Goal: Task Accomplishment & Management: Complete application form

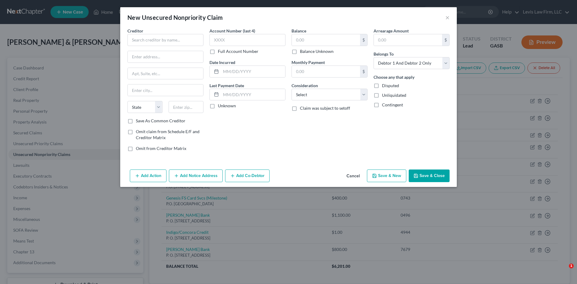
select select "2"
drag, startPoint x: 359, startPoint y: 175, endPoint x: 407, endPoint y: 194, distance: 51.6
click at [359, 175] on button "Cancel" at bounding box center [353, 176] width 23 height 12
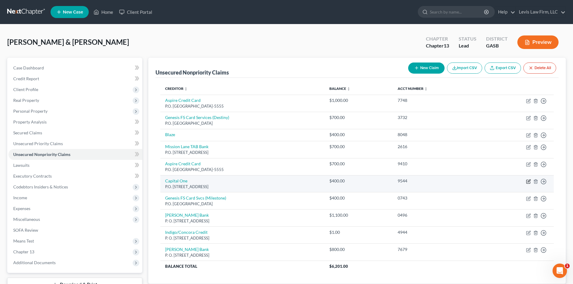
click at [529, 181] on icon "button" at bounding box center [528, 180] width 3 height 3
select select "46"
select select "2"
select select "0"
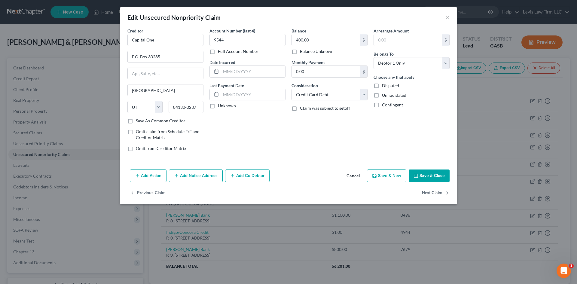
click at [190, 179] on button "Add Notice Address" at bounding box center [196, 176] width 54 height 13
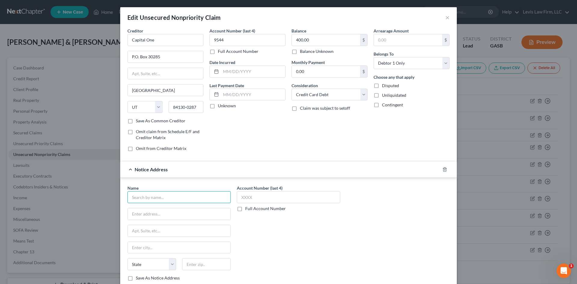
click at [154, 198] on input "text" at bounding box center [178, 197] width 103 height 12
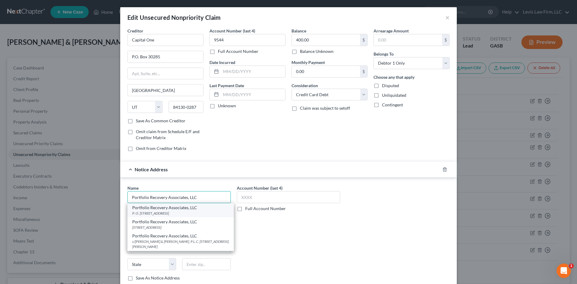
type input "Portfolio Recovery Associates, LLC"
click at [147, 211] on div "P. O. [STREET_ADDRESS]" at bounding box center [180, 213] width 97 height 5
type input "P. O. Box 12914"
type input "[GEOGRAPHIC_DATA]"
select select "48"
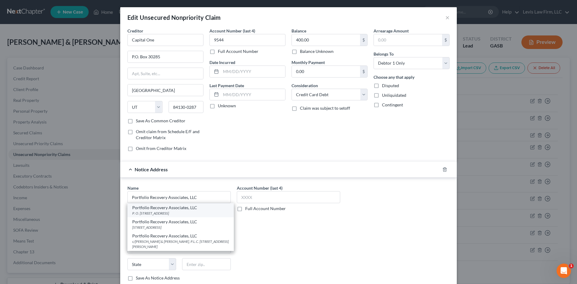
type input "23541"
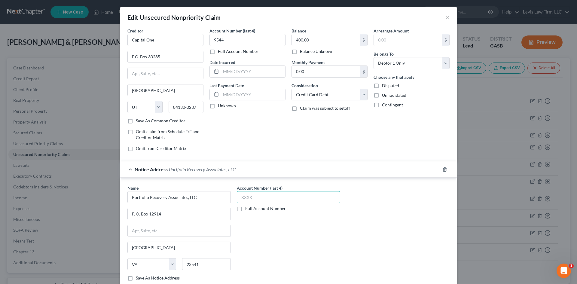
click at [251, 200] on input "text" at bounding box center [288, 197] width 103 height 12
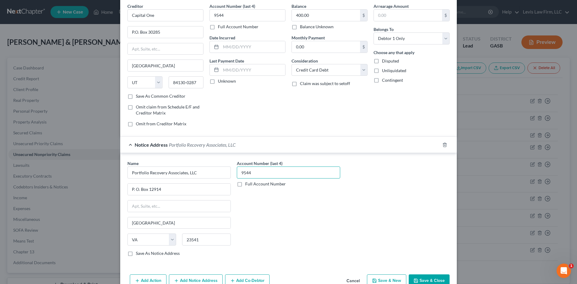
scroll to position [57, 0]
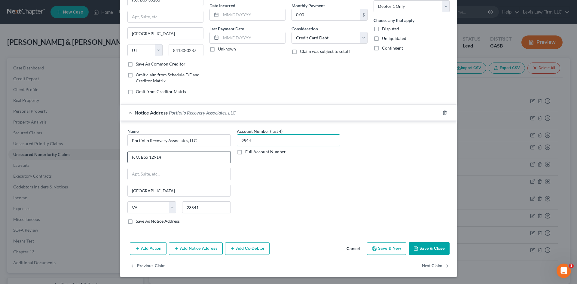
type input "9544"
drag, startPoint x: 159, startPoint y: 158, endPoint x: 112, endPoint y: 159, distance: 47.5
click at [112, 159] on div "Edit Unsecured Nonpriority Claim × Creditor * Capital One P.O. Box 30285 [GEOGR…" at bounding box center [288, 142] width 577 height 284
click at [197, 142] on input "Portfolio Recovery Associates, LLC" at bounding box center [178, 140] width 103 height 12
type input "Portfolio Recovery Associates, LLC"
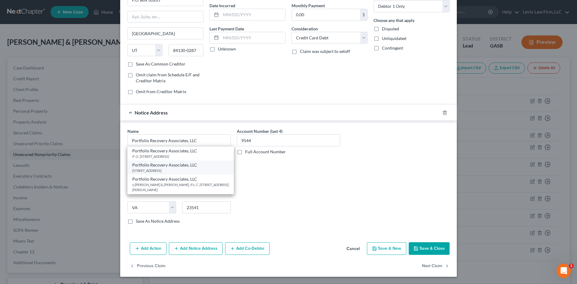
click at [174, 167] on div "Portfolio Recovery Associates, LLC" at bounding box center [180, 165] width 97 height 6
type input "[STREET_ADDRESS]"
type input "23502"
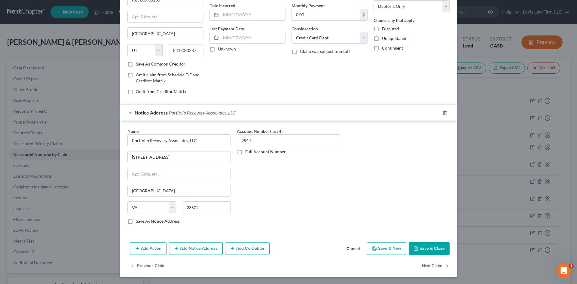
click at [427, 246] on button "Save & Close" at bounding box center [429, 248] width 41 height 13
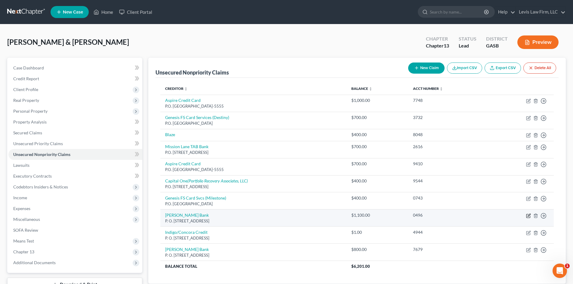
click at [530, 216] on icon "button" at bounding box center [528, 215] width 5 height 5
select select "35"
select select "2"
select select "0"
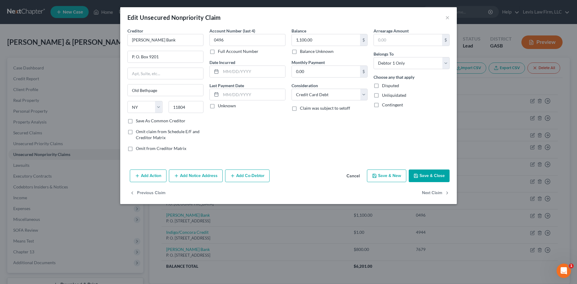
click at [198, 172] on button "Add Notice Address" at bounding box center [196, 176] width 54 height 13
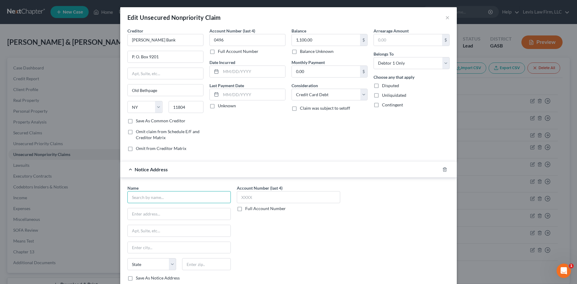
click at [151, 195] on input "text" at bounding box center [178, 197] width 103 height 12
click at [158, 194] on input "text" at bounding box center [178, 197] width 103 height 12
type input "[PERSON_NAME] & [PERSON_NAME] Associates, Ltd."
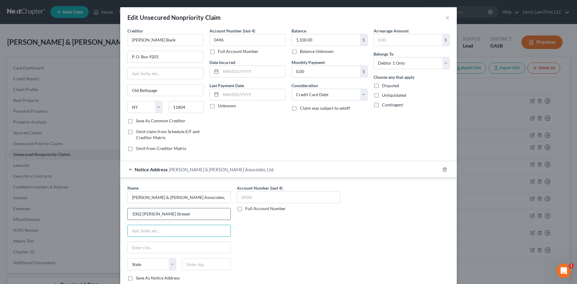
click at [168, 214] on input "1002 [PERSON_NAME] Streeet" at bounding box center [179, 213] width 103 height 11
type input "[STREET_ADDRESS][PERSON_NAME]"
click at [131, 248] on input "text" at bounding box center [179, 247] width 103 height 11
type input "Wilmington"
select select "7"
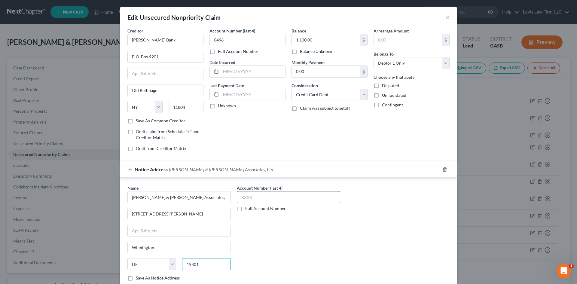
type input "19801"
click at [265, 196] on input "text" at bounding box center [288, 197] width 103 height 12
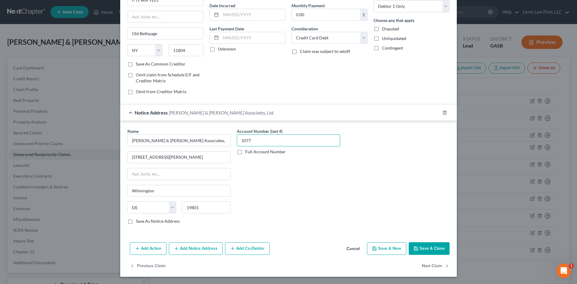
type input "1077"
click at [435, 247] on button "Save & Close" at bounding box center [429, 248] width 41 height 13
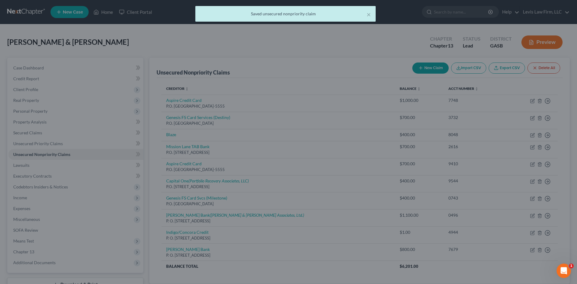
scroll to position [0, 0]
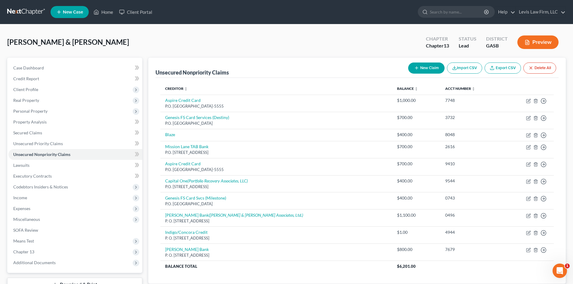
click at [427, 65] on button "New Claim" at bounding box center [426, 68] width 36 height 11
select select "2"
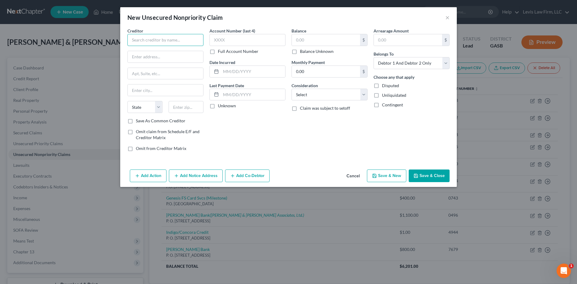
click at [159, 39] on input "text" at bounding box center [165, 40] width 76 height 12
type input "Bealls Outlet"
click at [239, 37] on input "text" at bounding box center [248, 40] width 76 height 12
type input "9697"
click at [304, 38] on input "text" at bounding box center [326, 39] width 68 height 11
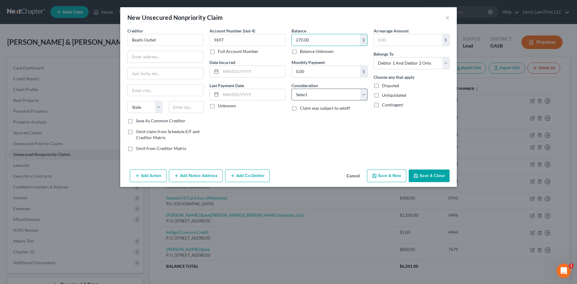
type input "270.00"
click at [328, 95] on select "Select Cable / Satellite Services Collection Agency Credit Card Debt Debt Couns…" at bounding box center [330, 95] width 76 height 12
select select "2"
click at [292, 89] on select "Select Cable / Satellite Services Collection Agency Credit Card Debt Debt Couns…" at bounding box center [330, 95] width 76 height 12
click at [393, 62] on select "Select Debtor 1 Only Debtor 2 Only Debtor 1 And Debtor 2 Only At Least One Of T…" at bounding box center [412, 63] width 76 height 12
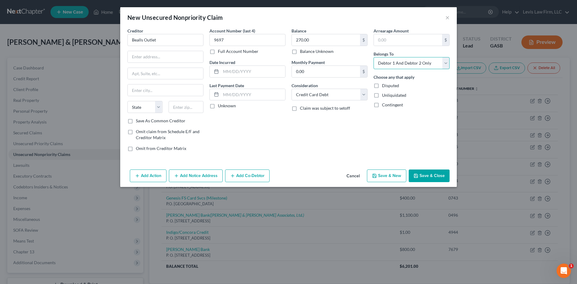
select select "1"
click at [374, 57] on select "Select Debtor 1 Only Debtor 2 Only Debtor 1 And Debtor 2 Only At Least One Of T…" at bounding box center [412, 63] width 76 height 12
click at [390, 176] on button "Save & New" at bounding box center [386, 176] width 39 height 13
select select "2"
click at [157, 39] on input "text" at bounding box center [165, 40] width 76 height 12
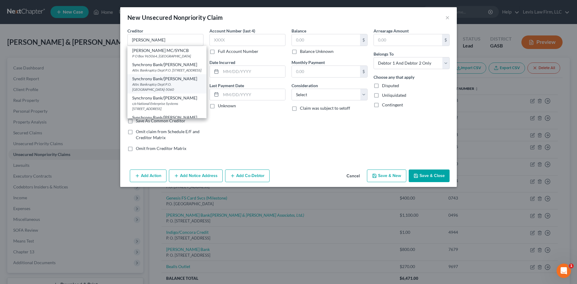
click at [146, 88] on div "Attn: Bankruptcy Dept P.O. [GEOGRAPHIC_DATA]-5060" at bounding box center [166, 87] width 69 height 10
type input "Synchrony Bank/[PERSON_NAME]"
type input "Attn: Bankruptcy Dept"
type input "P.O. Box 965060"
type input "Orlando"
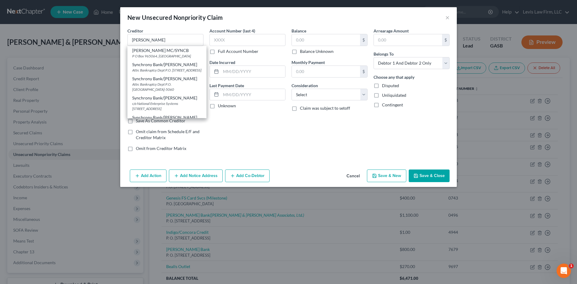
select select "9"
type input "32896-5060"
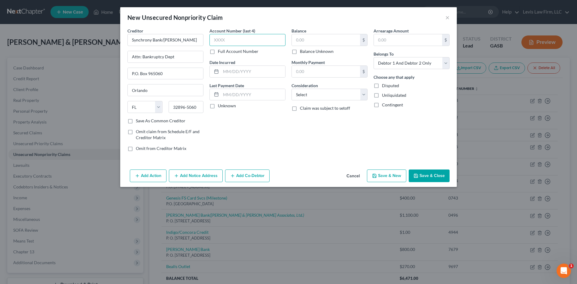
click at [243, 41] on input "text" at bounding box center [248, 40] width 76 height 12
type input "6"
type input "1851"
click at [306, 39] on input "text" at bounding box center [326, 39] width 68 height 11
type input "280.00"
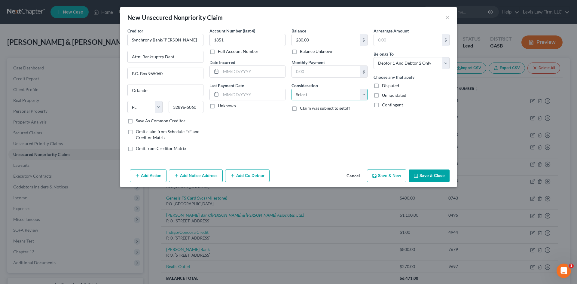
click at [344, 96] on select "Select Cable / Satellite Services Collection Agency Credit Card Debt Debt Couns…" at bounding box center [330, 95] width 76 height 12
select select "2"
click at [292, 89] on select "Select Cable / Satellite Services Collection Agency Credit Card Debt Debt Couns…" at bounding box center [330, 95] width 76 height 12
click at [387, 63] on select "Select Debtor 1 Only Debtor 2 Only Debtor 1 And Debtor 2 Only At Least One Of T…" at bounding box center [412, 63] width 76 height 12
select select "1"
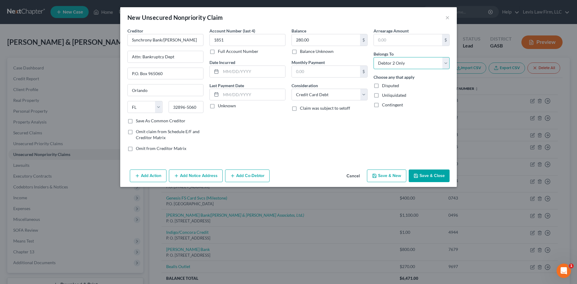
click at [374, 57] on select "Select Debtor 1 Only Debtor 2 Only Debtor 1 And Debtor 2 Only At Least One Of T…" at bounding box center [412, 63] width 76 height 12
click at [389, 176] on button "Save & New" at bounding box center [386, 176] width 39 height 13
select select "2"
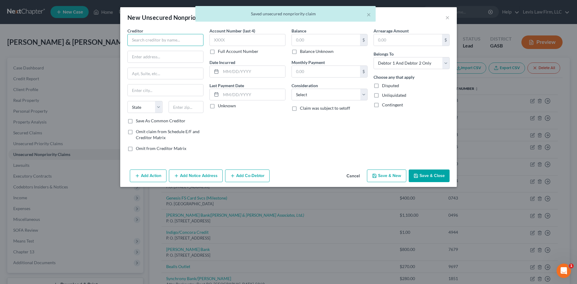
click at [142, 38] on input "text" at bounding box center [165, 40] width 76 height 12
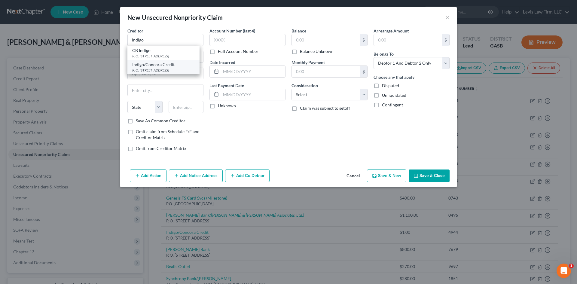
click at [139, 66] on div "Indigo/Concora Credit" at bounding box center [163, 65] width 63 height 6
type input "Indigo/Concora Credit"
type input "P. O. Box 4499"
type input "Beaverton"
select select "38"
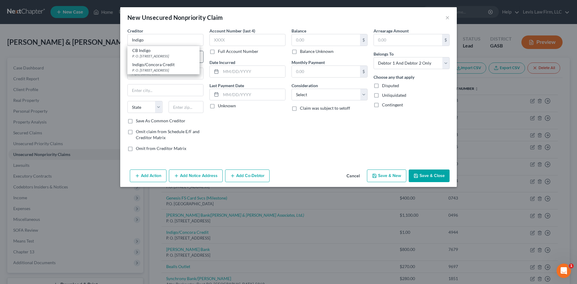
type input "87076"
click at [221, 42] on input "text" at bounding box center [248, 40] width 76 height 12
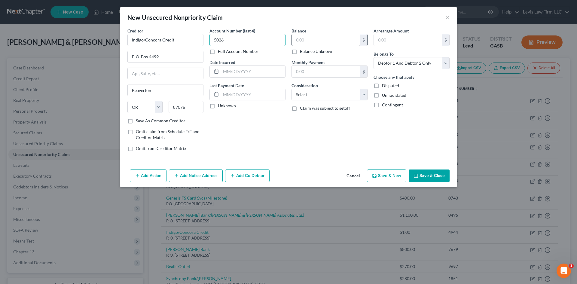
type input "5026"
click at [314, 39] on input "text" at bounding box center [326, 39] width 68 height 11
type input "400.00"
click at [318, 91] on select "Select Cable / Satellite Services Collection Agency Credit Card Debt Debt Couns…" at bounding box center [330, 95] width 76 height 12
select select "2"
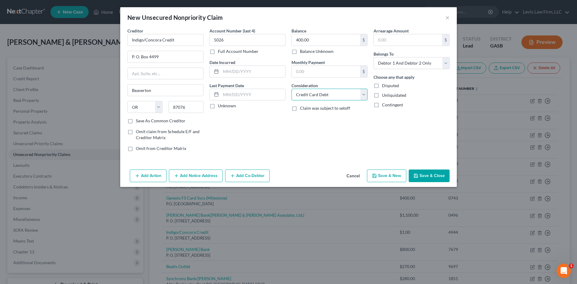
click at [292, 89] on select "Select Cable / Satellite Services Collection Agency Credit Card Debt Debt Couns…" at bounding box center [330, 95] width 76 height 12
click at [404, 64] on select "Select Debtor 1 Only Debtor 2 Only Debtor 1 And Debtor 2 Only At Least One Of T…" at bounding box center [412, 63] width 76 height 12
select select "1"
click at [374, 57] on select "Select Debtor 1 Only Debtor 2 Only Debtor 1 And Debtor 2 Only At Least One Of T…" at bounding box center [412, 63] width 76 height 12
click at [391, 173] on button "Save & New" at bounding box center [386, 176] width 39 height 13
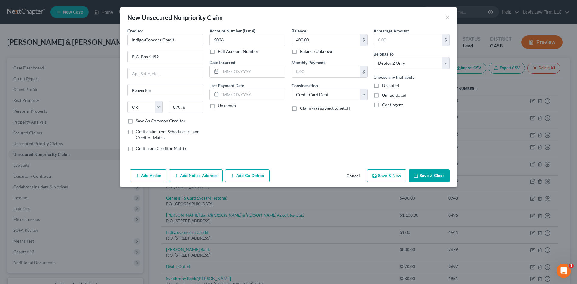
select select "2"
click at [132, 39] on input "text" at bounding box center [165, 40] width 76 height 12
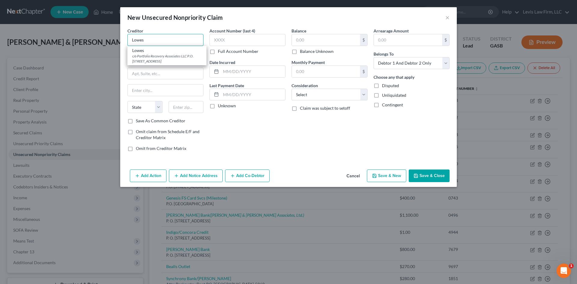
click at [154, 41] on input "Lowes" at bounding box center [165, 40] width 76 height 12
type input "Lowes"
click at [220, 41] on input "text" at bounding box center [248, 40] width 76 height 12
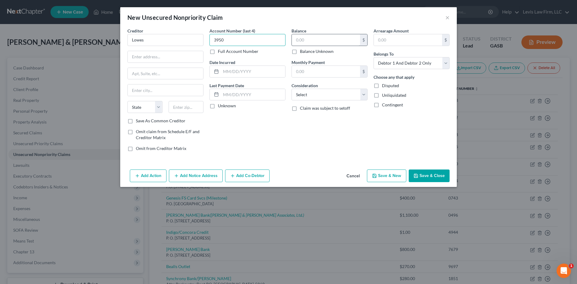
type input "3950"
click at [308, 43] on input "text" at bounding box center [326, 39] width 68 height 11
type input "300.00"
click at [335, 93] on select "Select Cable / Satellite Services Collection Agency Credit Card Debt Debt Couns…" at bounding box center [330, 95] width 76 height 12
select select "2"
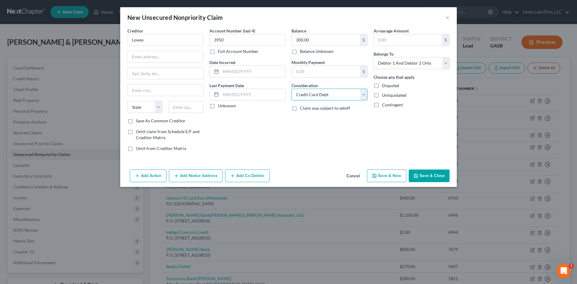
click at [292, 89] on select "Select Cable / Satellite Services Collection Agency Credit Card Debt Debt Couns…" at bounding box center [330, 95] width 76 height 12
click at [388, 62] on select "Select Debtor 1 Only Debtor 2 Only Debtor 1 And Debtor 2 Only At Least One Of T…" at bounding box center [412, 63] width 76 height 12
select select "1"
click at [374, 57] on select "Select Debtor 1 Only Debtor 2 Only Debtor 1 And Debtor 2 Only At Least One Of T…" at bounding box center [412, 63] width 76 height 12
click at [390, 176] on button "Save & New" at bounding box center [386, 176] width 39 height 13
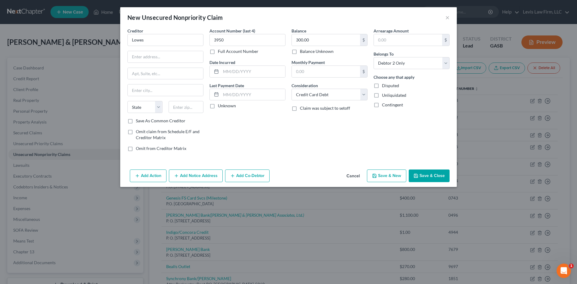
select select "2"
click at [157, 38] on input "text" at bounding box center [165, 40] width 76 height 12
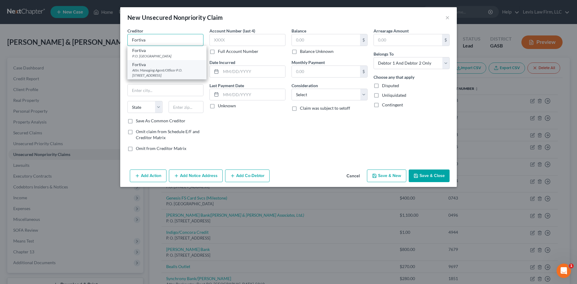
type input "Fortiva"
click at [150, 67] on div "Fortiva" at bounding box center [166, 65] width 69 height 6
type input "Attn: Managing Agent/Officer"
type input "P.O. Box 650721"
type input "[GEOGRAPHIC_DATA]"
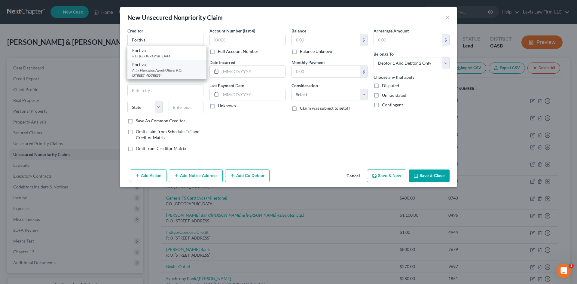
select select "45"
type input "75265"
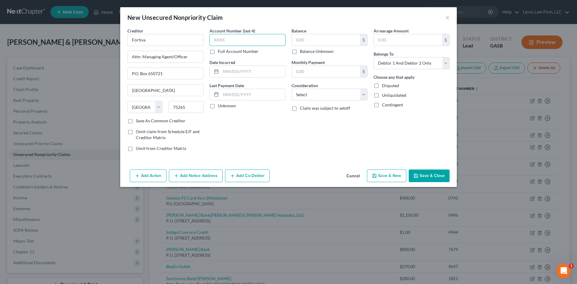
click at [247, 41] on input "text" at bounding box center [248, 40] width 76 height 12
type input "6976"
click at [301, 38] on input "text" at bounding box center [326, 39] width 68 height 11
type input "1,400.00"
click at [341, 94] on select "Select Cable / Satellite Services Collection Agency Credit Card Debt Debt Couns…" at bounding box center [330, 95] width 76 height 12
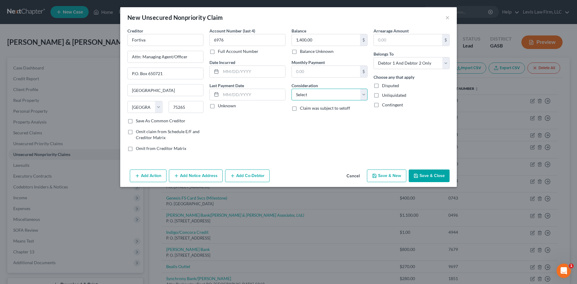
select select "2"
click at [292, 89] on select "Select Cable / Satellite Services Collection Agency Credit Card Debt Debt Couns…" at bounding box center [330, 95] width 76 height 12
click at [401, 65] on select "Select Debtor 1 Only Debtor 2 Only Debtor 1 And Debtor 2 Only At Least One Of T…" at bounding box center [412, 63] width 76 height 12
select select "1"
click at [374, 57] on select "Select Debtor 1 Only Debtor 2 Only Debtor 1 And Debtor 2 Only At Least One Of T…" at bounding box center [412, 63] width 76 height 12
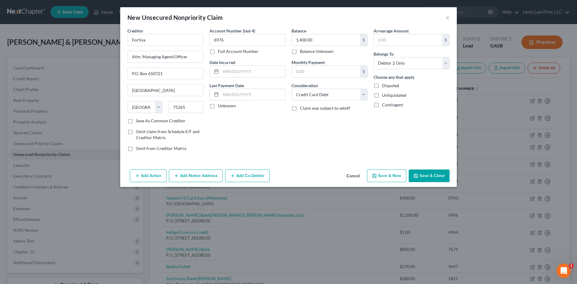
click at [383, 179] on button "Save & New" at bounding box center [386, 176] width 39 height 13
select select "2"
type input "0.00"
click at [156, 42] on input "text" at bounding box center [165, 40] width 76 height 12
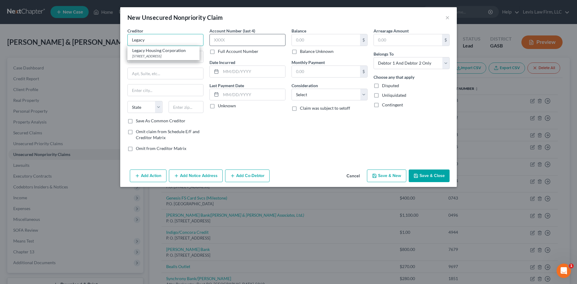
type input "Legacy"
click at [235, 39] on input "text" at bounding box center [248, 40] width 76 height 12
type input "3469"
click at [320, 40] on input "text" at bounding box center [326, 39] width 68 height 11
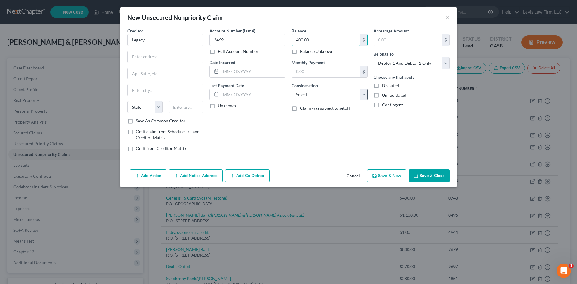
type input "400.00"
click at [322, 93] on select "Select Cable / Satellite Services Collection Agency Credit Card Debt Debt Couns…" at bounding box center [330, 95] width 76 height 12
select select "2"
click at [292, 89] on select "Select Cable / Satellite Services Collection Agency Credit Card Debt Debt Couns…" at bounding box center [330, 95] width 76 height 12
click at [390, 64] on select "Select Debtor 1 Only Debtor 2 Only Debtor 1 And Debtor 2 Only At Least One Of T…" at bounding box center [412, 63] width 76 height 12
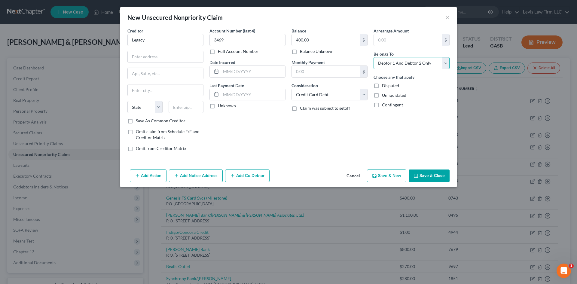
select select "1"
click at [374, 57] on select "Select Debtor 1 Only Debtor 2 Only Debtor 1 And Debtor 2 Only At Least One Of T…" at bounding box center [412, 63] width 76 height 12
click at [393, 177] on button "Save & New" at bounding box center [386, 176] width 39 height 13
select select "2"
click at [167, 41] on input "text" at bounding box center [165, 40] width 76 height 12
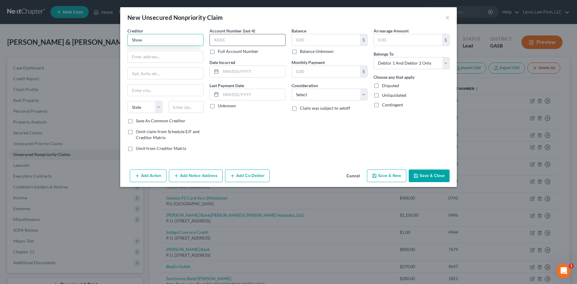
type input "Show"
click at [241, 41] on input "text" at bounding box center [248, 40] width 76 height 12
type input "6967"
click at [325, 38] on input "text" at bounding box center [326, 39] width 68 height 11
type input "400.00"
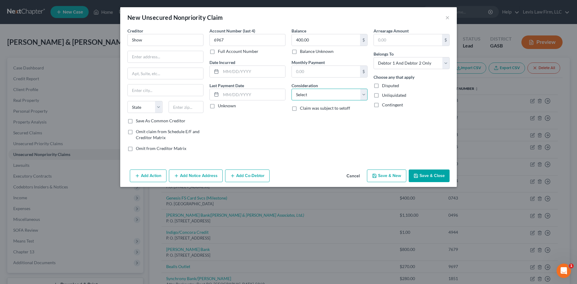
click at [319, 91] on select "Select Cable / Satellite Services Collection Agency Credit Card Debt Debt Couns…" at bounding box center [330, 95] width 76 height 12
select select "2"
click at [292, 89] on select "Select Cable / Satellite Services Collection Agency Credit Card Debt Debt Couns…" at bounding box center [330, 95] width 76 height 12
click at [404, 64] on select "Select Debtor 1 Only Debtor 2 Only Debtor 1 And Debtor 2 Only At Least One Of T…" at bounding box center [412, 63] width 76 height 12
select select "1"
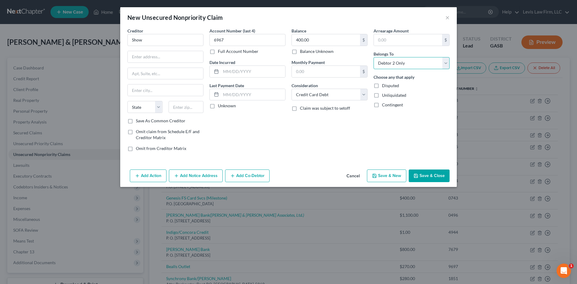
click at [374, 57] on select "Select Debtor 1 Only Debtor 2 Only Debtor 1 And Debtor 2 Only At Least One Of T…" at bounding box center [412, 63] width 76 height 12
click at [387, 175] on button "Save & New" at bounding box center [386, 176] width 39 height 13
select select "2"
click at [140, 40] on input "text" at bounding box center [165, 40] width 76 height 12
type input "S"
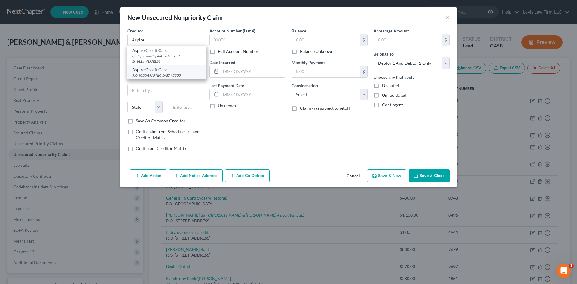
click at [148, 73] on div "P.O. [GEOGRAPHIC_DATA]-5555" at bounding box center [166, 75] width 69 height 5
type input "Aspire Credit Card"
type input "P.O. Box 105555"
type input "[GEOGRAPHIC_DATA]"
select select "10"
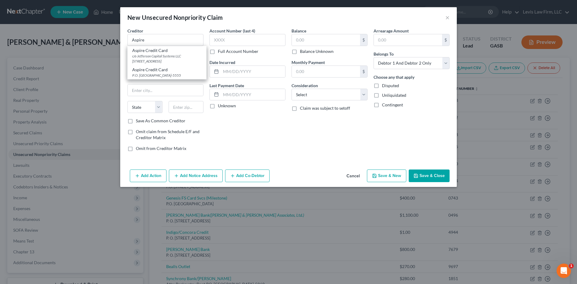
type input "30348-5555"
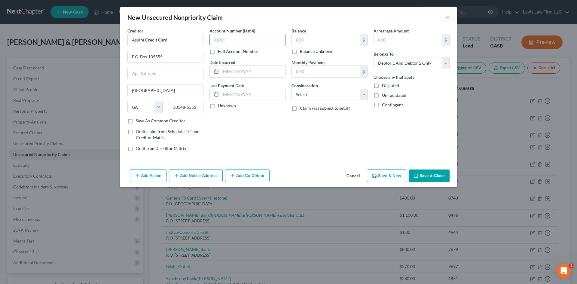
click at [233, 42] on input "text" at bounding box center [248, 40] width 76 height 12
type input "8199"
click at [308, 40] on input "text" at bounding box center [326, 39] width 68 height 11
type input "700.00"
click at [315, 91] on select "Select Cable / Satellite Services Collection Agency Credit Card Debt Debt Couns…" at bounding box center [330, 95] width 76 height 12
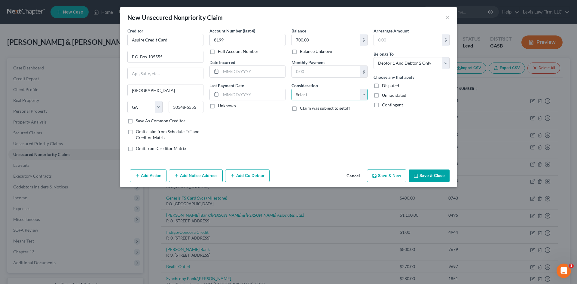
select select "2"
click at [292, 89] on select "Select Cable / Satellite Services Collection Agency Credit Card Debt Debt Couns…" at bounding box center [330, 95] width 76 height 12
click at [406, 63] on select "Select Debtor 1 Only Debtor 2 Only Debtor 1 And Debtor 2 Only At Least One Of T…" at bounding box center [412, 63] width 76 height 12
select select "1"
click at [374, 57] on select "Select Debtor 1 Only Debtor 2 Only Debtor 1 And Debtor 2 Only At Least One Of T…" at bounding box center [412, 63] width 76 height 12
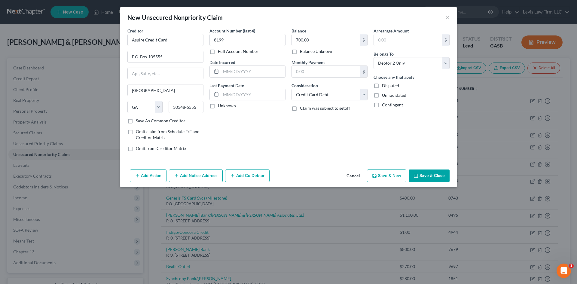
click at [385, 176] on button "Save & New" at bounding box center [386, 176] width 39 height 13
select select "2"
drag, startPoint x: 145, startPoint y: 42, endPoint x: 143, endPoint y: 39, distance: 3.5
click at [145, 42] on input "text" at bounding box center [165, 40] width 76 height 12
type input "Oportun"
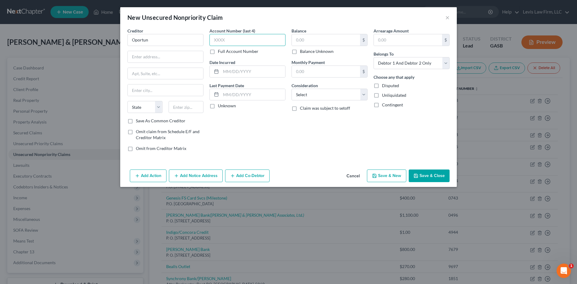
click at [221, 39] on input "text" at bounding box center [248, 40] width 76 height 12
type input "5864"
click at [304, 40] on input "text" at bounding box center [326, 39] width 68 height 11
type input "1,700.00"
click at [323, 90] on select "Select Cable / Satellite Services Collection Agency Credit Card Debt Debt Couns…" at bounding box center [330, 95] width 76 height 12
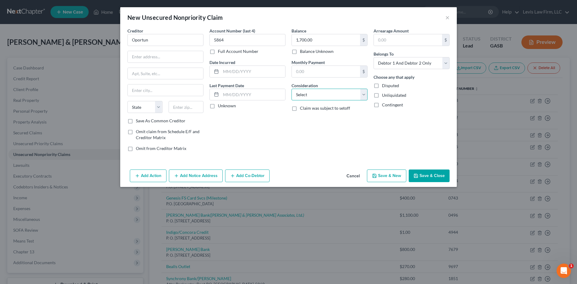
select select "2"
click at [292, 89] on select "Select Cable / Satellite Services Collection Agency Credit Card Debt Debt Couns…" at bounding box center [330, 95] width 76 height 12
click at [405, 59] on select "Select Debtor 1 Only Debtor 2 Only Debtor 1 And Debtor 2 Only At Least One Of T…" at bounding box center [412, 63] width 76 height 12
select select "1"
click at [374, 57] on select "Select Debtor 1 Only Debtor 2 Only Debtor 1 And Debtor 2 Only At Least One Of T…" at bounding box center [412, 63] width 76 height 12
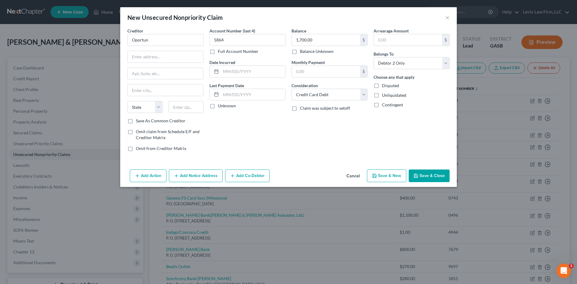
click at [385, 176] on button "Save & New" at bounding box center [386, 176] width 39 height 13
select select "2"
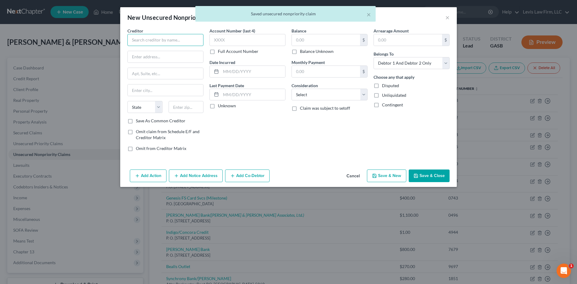
click at [146, 40] on input "text" at bounding box center [165, 40] width 76 height 12
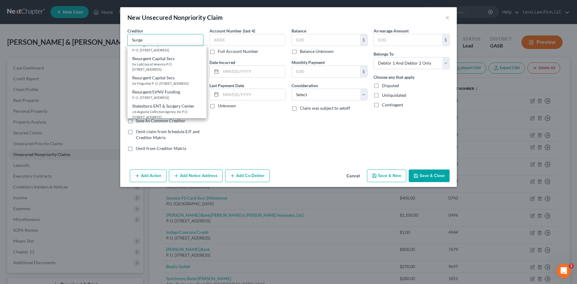
scroll to position [116, 0]
click at [149, 109] on div "c/o Resurgent Capital Svcs P.O. [STREET_ADDRESS]" at bounding box center [166, 111] width 69 height 10
type input "Surge Celtic Bank"
type input "c/o Resurgent Capital Svcs"
type input "P.O. Box 1269"
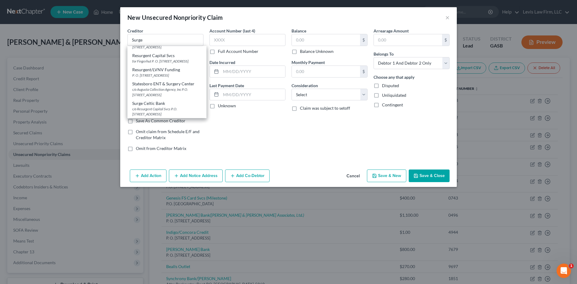
type input "[GEOGRAPHIC_DATA]"
select select "42"
type input "29603"
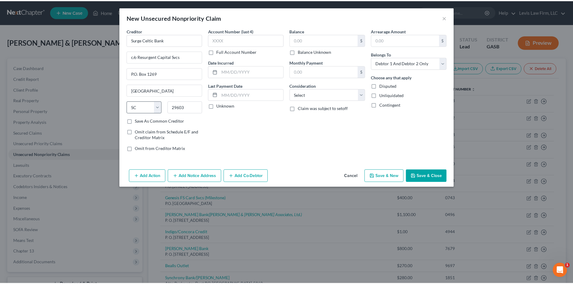
scroll to position [0, 0]
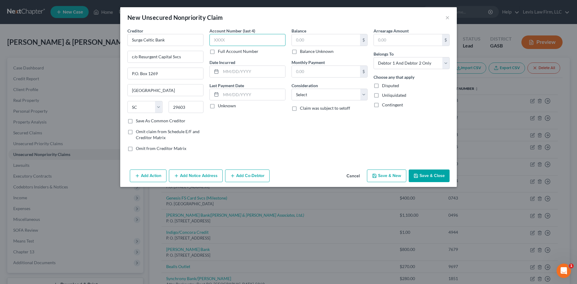
click at [234, 40] on input "text" at bounding box center [248, 40] width 76 height 12
type input "4353"
click at [338, 41] on input "text" at bounding box center [326, 39] width 68 height 11
type input "700.00"
click at [314, 99] on select "Select Cable / Satellite Services Collection Agency Credit Card Debt Debt Couns…" at bounding box center [330, 95] width 76 height 12
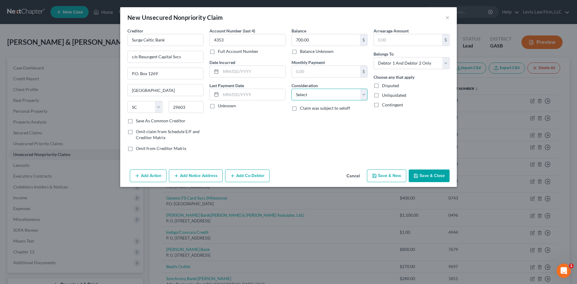
select select "2"
click at [292, 89] on select "Select Cable / Satellite Services Collection Agency Credit Card Debt Debt Couns…" at bounding box center [330, 95] width 76 height 12
click at [395, 63] on select "Select Debtor 1 Only Debtor 2 Only Debtor 1 And Debtor 2 Only At Least One Of T…" at bounding box center [412, 63] width 76 height 12
select select "1"
click at [374, 57] on select "Select Debtor 1 Only Debtor 2 Only Debtor 1 And Debtor 2 Only At Least One Of T…" at bounding box center [412, 63] width 76 height 12
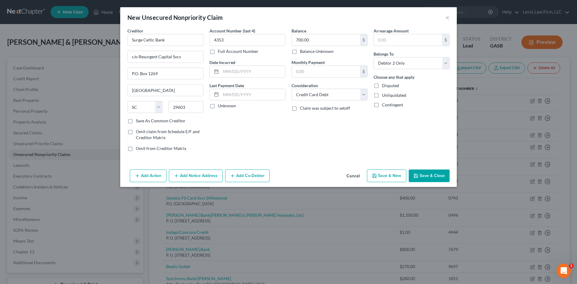
click at [394, 176] on button "Save & New" at bounding box center [386, 176] width 39 height 13
select select "2"
click at [144, 39] on input "text" at bounding box center [165, 40] width 76 height 12
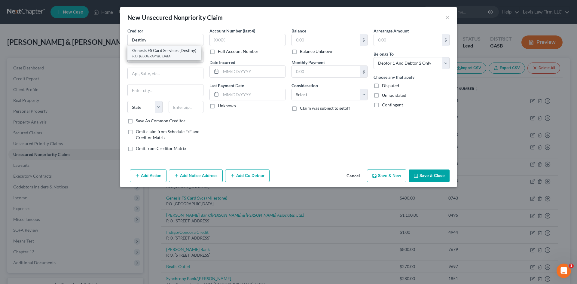
click at [163, 51] on div "Genesis FS Card Services (Destiny)" at bounding box center [164, 50] width 64 height 6
type input "Genesis FS Card Services (Destiny)"
type input "P.O. Box 23030"
type input "Columbus"
select select "10"
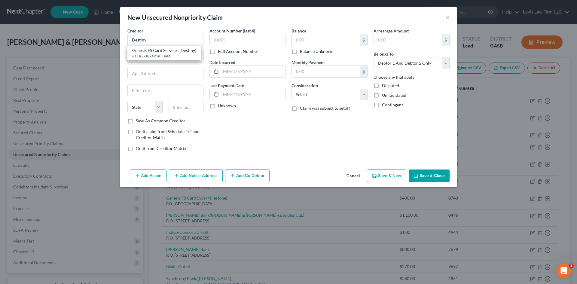
type input "31902"
click at [222, 39] on input "text" at bounding box center [248, 40] width 76 height 12
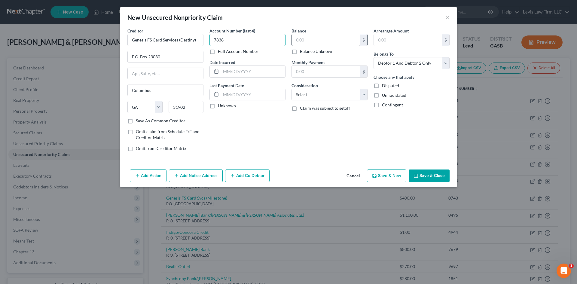
type input "7838"
click at [311, 42] on input "text" at bounding box center [326, 39] width 68 height 11
type input "700.00"
click at [322, 94] on select "Select Cable / Satellite Services Collection Agency Credit Card Debt Debt Couns…" at bounding box center [330, 95] width 76 height 12
select select "2"
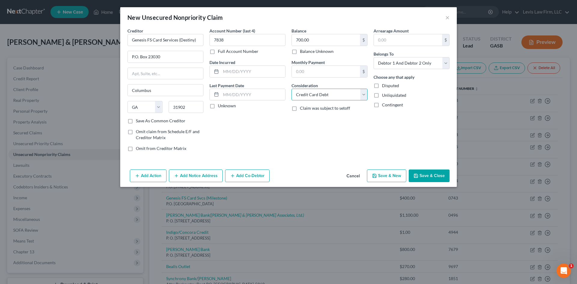
click at [292, 89] on select "Select Cable / Satellite Services Collection Agency Credit Card Debt Debt Couns…" at bounding box center [330, 95] width 76 height 12
click at [387, 63] on select "Select Debtor 1 Only Debtor 2 Only Debtor 1 And Debtor 2 Only At Least One Of T…" at bounding box center [412, 63] width 76 height 12
select select "1"
click at [374, 57] on select "Select Debtor 1 Only Debtor 2 Only Debtor 1 And Debtor 2 Only At Least One Of T…" at bounding box center [412, 63] width 76 height 12
click at [394, 176] on button "Save & New" at bounding box center [386, 176] width 39 height 13
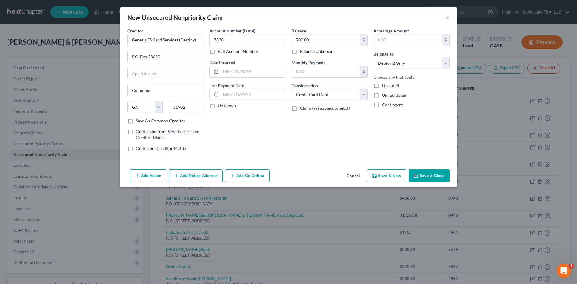
select select "2"
click at [150, 38] on input "text" at bounding box center [165, 40] width 76 height 12
type input "Reflex"
click at [222, 40] on input "text" at bounding box center [248, 40] width 76 height 12
type input "1043"
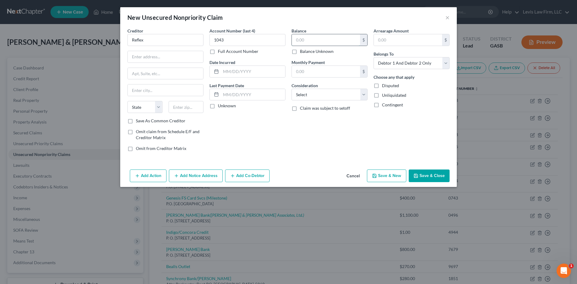
click at [310, 41] on input "text" at bounding box center [326, 39] width 68 height 11
type input "400.00"
click at [317, 97] on select "Select Cable / Satellite Services Collection Agency Credit Card Debt Debt Couns…" at bounding box center [330, 95] width 76 height 12
select select "2"
click at [292, 89] on select "Select Cable / Satellite Services Collection Agency Credit Card Debt Debt Couns…" at bounding box center [330, 95] width 76 height 12
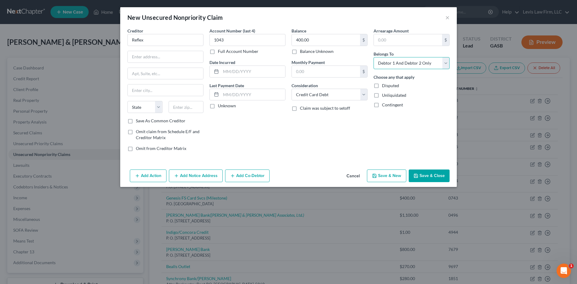
click at [396, 62] on select "Select Debtor 1 Only Debtor 2 Only Debtor 1 And Debtor 2 Only At Least One Of T…" at bounding box center [412, 63] width 76 height 12
select select "1"
click at [374, 57] on select "Select Debtor 1 Only Debtor 2 Only Debtor 1 And Debtor 2 Only At Least One Of T…" at bounding box center [412, 63] width 76 height 12
click at [417, 175] on icon "button" at bounding box center [416, 175] width 5 height 5
type input "0.00"
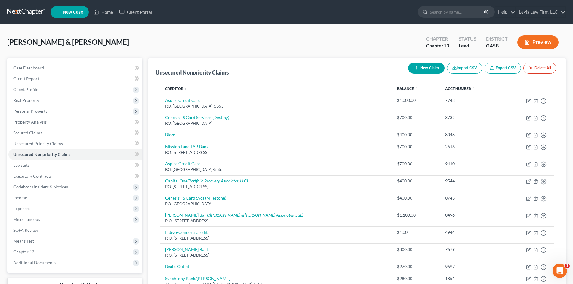
click at [420, 70] on button "New Claim" at bounding box center [426, 68] width 36 height 11
select select "2"
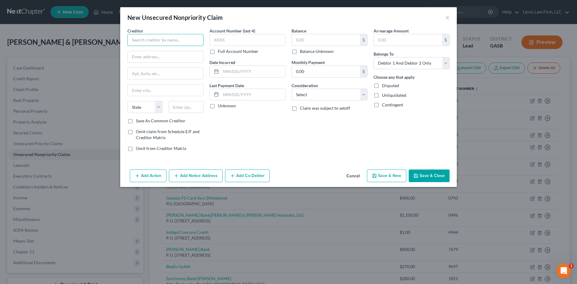
click at [153, 41] on input "text" at bounding box center [165, 40] width 76 height 12
type input "Masseys"
type input "P. O. Box 2822"
type input "Monroe"
select select "52"
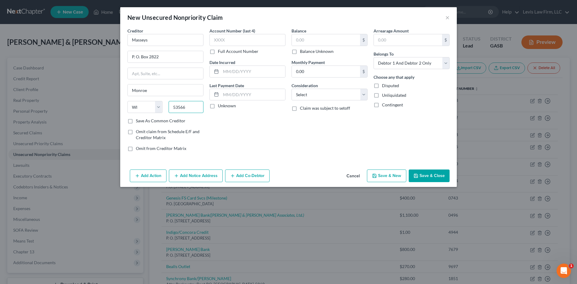
type input "53566"
click at [136, 121] on label "Save As Common Creditor" at bounding box center [161, 121] width 50 height 6
click at [138, 121] on input "Save As Common Creditor" at bounding box center [140, 120] width 4 height 4
checkbox input "true"
click at [240, 43] on input "text" at bounding box center [248, 40] width 76 height 12
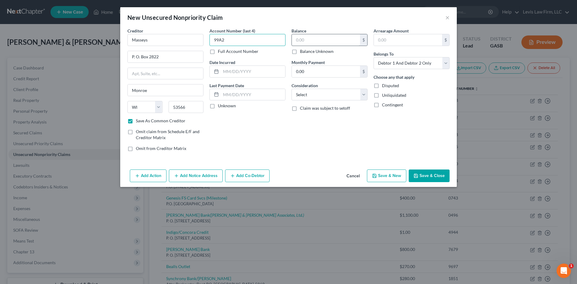
type input "99A2"
click at [304, 38] on input "text" at bounding box center [326, 39] width 68 height 11
type input "203.94"
drag, startPoint x: 348, startPoint y: 93, endPoint x: 337, endPoint y: 92, distance: 10.9
click at [348, 93] on select "Select Cable / Satellite Services Collection Agency Credit Card Debt Debt Couns…" at bounding box center [330, 95] width 76 height 12
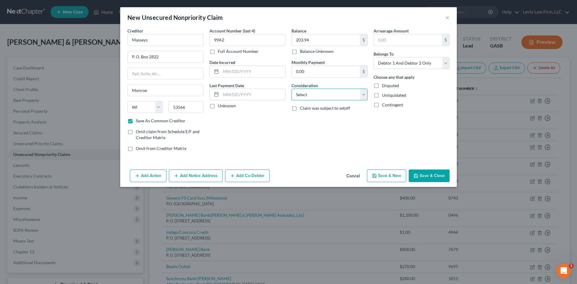
select select "2"
click at [292, 89] on select "Select Cable / Satellite Services Collection Agency Credit Card Debt Debt Couns…" at bounding box center [330, 95] width 76 height 12
click at [384, 63] on select "Select Debtor 1 Only Debtor 2 Only Debtor 1 And Debtor 2 Only At Least One Of T…" at bounding box center [412, 63] width 76 height 12
select select "1"
click at [374, 57] on select "Select Debtor 1 Only Debtor 2 Only Debtor 1 And Debtor 2 Only At Least One Of T…" at bounding box center [412, 63] width 76 height 12
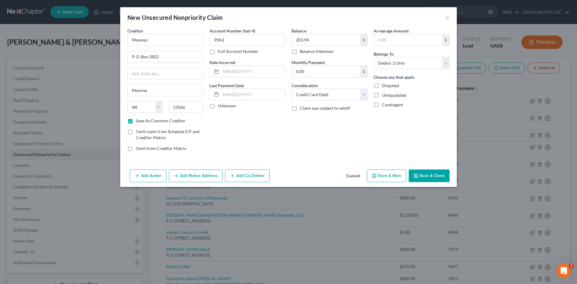
click at [390, 173] on button "Save & New" at bounding box center [386, 176] width 39 height 13
checkbox input "false"
select select "2"
click at [359, 176] on button "Cancel" at bounding box center [353, 176] width 23 height 12
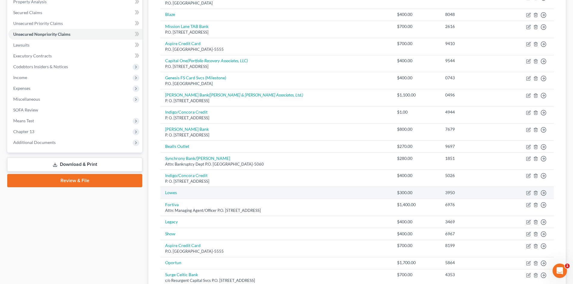
scroll to position [150, 0]
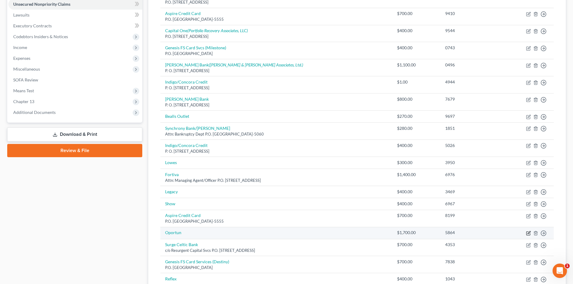
click at [527, 234] on icon "button" at bounding box center [528, 232] width 3 height 3
select select "2"
select select "1"
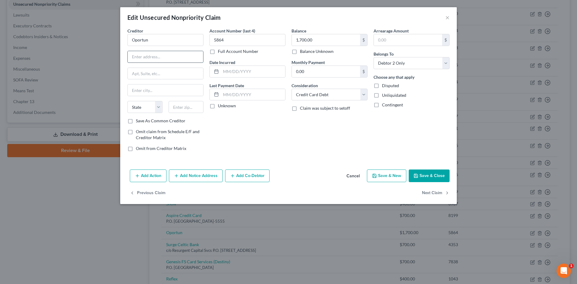
click at [151, 58] on input "text" at bounding box center [165, 56] width 75 height 11
type input "c/o Alliance One"
type input "P. O. Box 3401"
drag, startPoint x: 159, startPoint y: 76, endPoint x: 114, endPoint y: 73, distance: 44.9
click at [114, 73] on div "Edit Unsecured Nonpriority Claim × Creditor * Oportun c/o Alliance One P. O. [G…" at bounding box center [288, 142] width 577 height 284
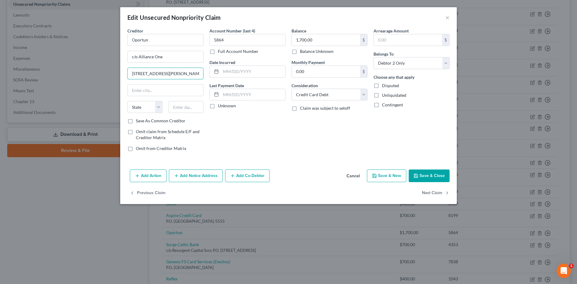
type input "[STREET_ADDRESS][PERSON_NAME]"
click at [160, 90] on input "[GEOGRAPHIC_DATA]" at bounding box center [165, 89] width 75 height 11
type input "Plymouth Meeting"
select select "39"
type input "19462"
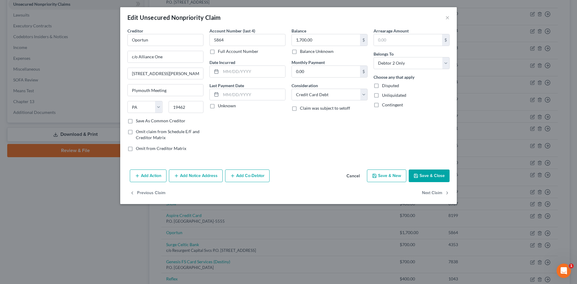
click at [136, 121] on label "Save As Common Creditor" at bounding box center [161, 121] width 50 height 6
click at [138, 121] on input "Save As Common Creditor" at bounding box center [140, 120] width 4 height 4
checkbox input "true"
type input "5864"
click at [323, 42] on input "text" at bounding box center [326, 39] width 68 height 11
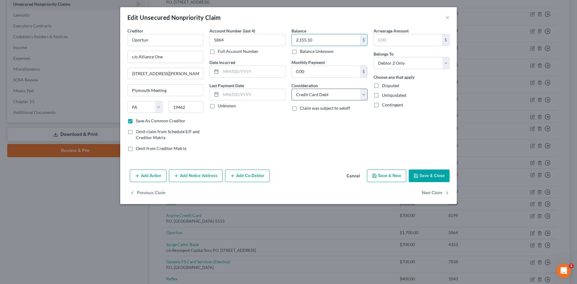
type input "2,155.10"
click at [328, 93] on select "Select Cable / Satellite Services Collection Agency Credit Card Debt Debt Couns…" at bounding box center [330, 95] width 76 height 12
select select "1"
click at [292, 89] on select "Select Cable / Satellite Services Collection Agency Credit Card Debt Debt Couns…" at bounding box center [330, 95] width 76 height 12
click at [359, 138] on div "Balance 2,155.10 $ Balance Unknown Balance Undetermined 2,155.10 $ Balance Unkn…" at bounding box center [330, 92] width 82 height 129
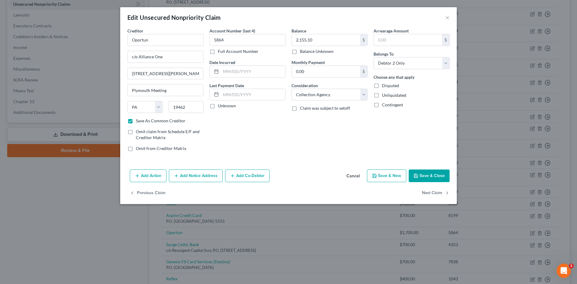
click at [424, 179] on button "Save & Close" at bounding box center [429, 176] width 41 height 13
checkbox input "false"
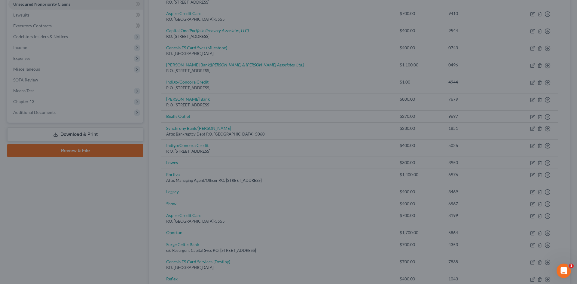
type input "0"
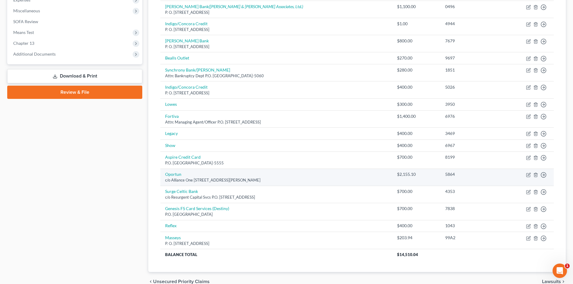
scroll to position [28, 0]
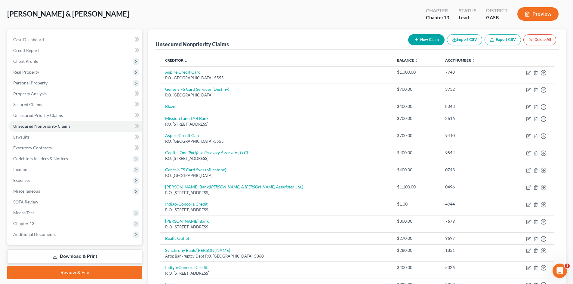
click at [428, 37] on button "New Claim" at bounding box center [426, 39] width 36 height 11
select select "2"
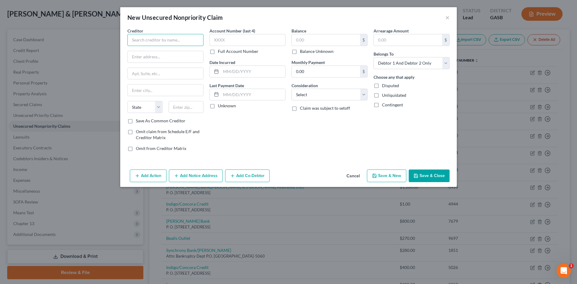
click at [139, 40] on input "text" at bounding box center [165, 40] width 76 height 12
type input "WebBank"
type input "c/o Resurgent Capital Svcs"
click at [167, 71] on input "text" at bounding box center [165, 73] width 75 height 11
type input "P.O. Box 10497"
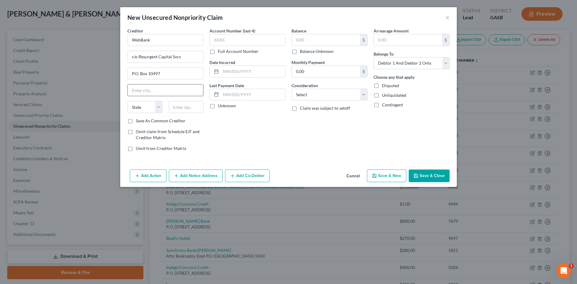
click at [160, 91] on input "text" at bounding box center [165, 89] width 75 height 11
type input "[GEOGRAPHIC_DATA]"
select select "42"
type input "29603"
click at [136, 120] on label "Save As Common Creditor" at bounding box center [161, 121] width 50 height 6
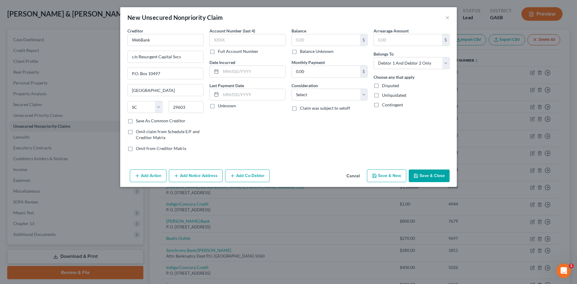
click at [138, 120] on input "Save As Common Creditor" at bounding box center [140, 120] width 4 height 4
checkbox input "true"
click at [230, 40] on input "text" at bounding box center [248, 40] width 76 height 12
type input "8962"
click at [304, 37] on input "text" at bounding box center [326, 39] width 68 height 11
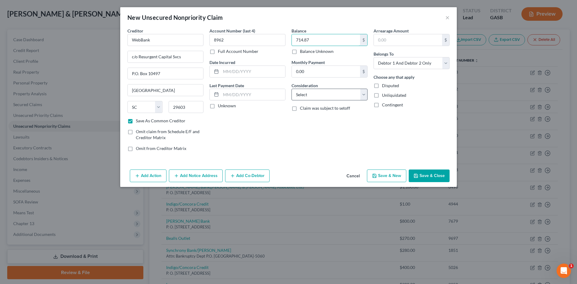
type input "714.87"
click at [330, 96] on select "Select Cable / Satellite Services Collection Agency Credit Card Debt Debt Couns…" at bounding box center [330, 95] width 76 height 12
select select "1"
click at [292, 89] on select "Select Cable / Satellite Services Collection Agency Credit Card Debt Debt Couns…" at bounding box center [330, 95] width 76 height 12
click at [412, 61] on select "Select Debtor 1 Only Debtor 2 Only Debtor 1 And Debtor 2 Only At Least One Of T…" at bounding box center [412, 63] width 76 height 12
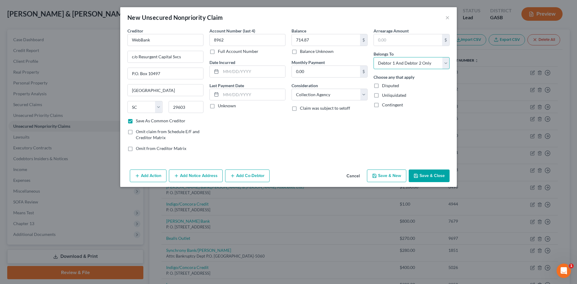
select select "1"
click at [374, 57] on select "Select Debtor 1 Only Debtor 2 Only Debtor 1 And Debtor 2 Only At Least One Of T…" at bounding box center [412, 63] width 76 height 12
click at [424, 173] on button "Save & Close" at bounding box center [429, 176] width 41 height 13
checkbox input "false"
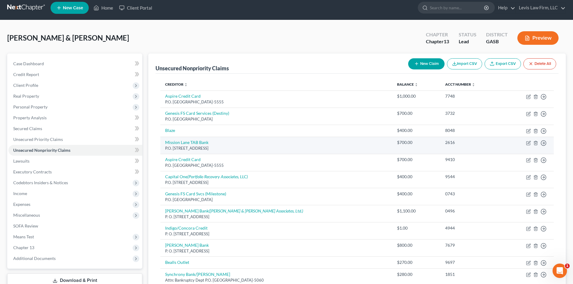
scroll to position [0, 0]
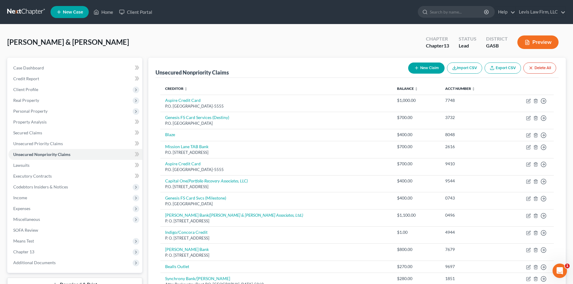
click at [433, 66] on button "New Claim" at bounding box center [426, 68] width 36 height 11
select select "2"
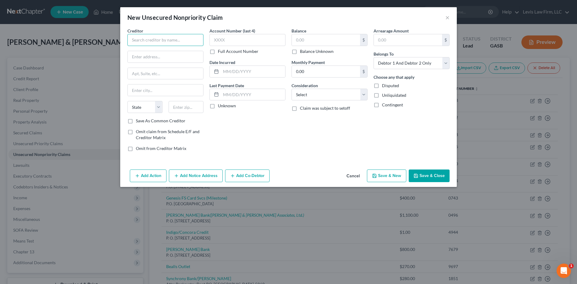
click at [149, 43] on input "text" at bounding box center [165, 40] width 76 height 12
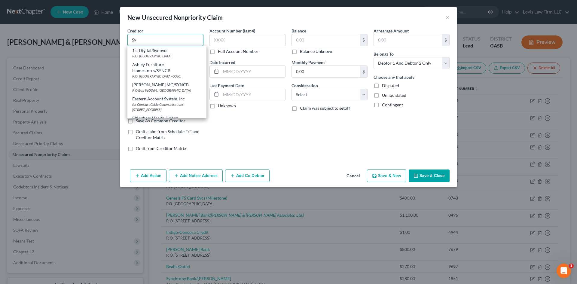
type input "Sy"
click at [353, 173] on button "Cancel" at bounding box center [353, 176] width 23 height 12
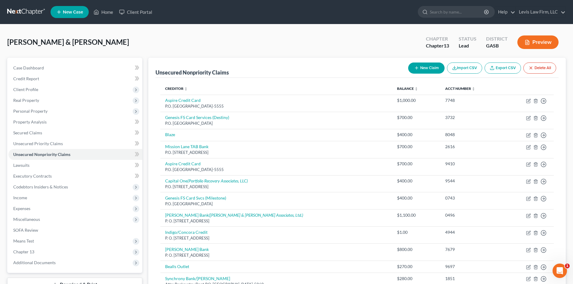
click at [419, 69] on button "New Claim" at bounding box center [426, 68] width 36 height 11
select select "2"
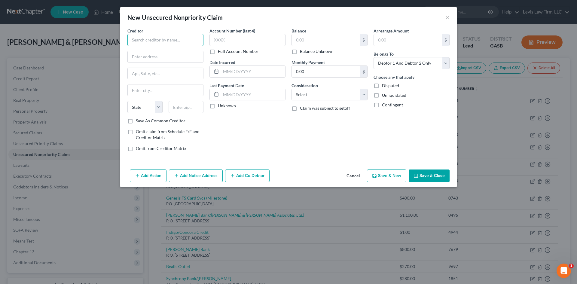
click at [158, 41] on input "text" at bounding box center [165, 40] width 76 height 12
type input "Synchrony Bank"
type input "c/o Monarch Recovery Mgmt Inc."
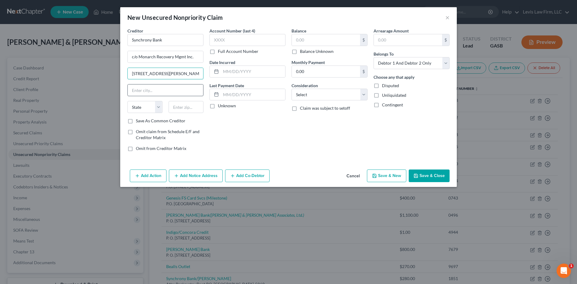
type input "[STREET_ADDRESS][PERSON_NAME]"
click at [142, 92] on input "text" at bounding box center [165, 89] width 75 height 11
type input "Bensalem"
select select "39"
type input "19020"
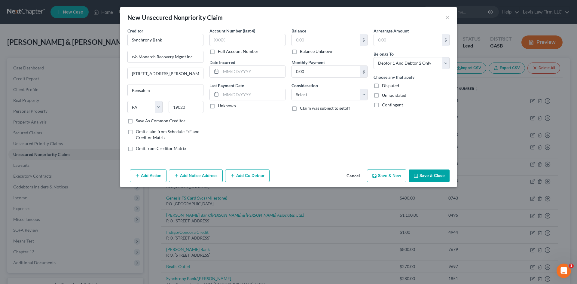
click at [136, 121] on label "Save As Common Creditor" at bounding box center [161, 121] width 50 height 6
click at [138, 121] on input "Save As Common Creditor" at bounding box center [140, 120] width 4 height 4
checkbox input "true"
click at [228, 42] on input "text" at bounding box center [248, 40] width 76 height 12
type input "5039"
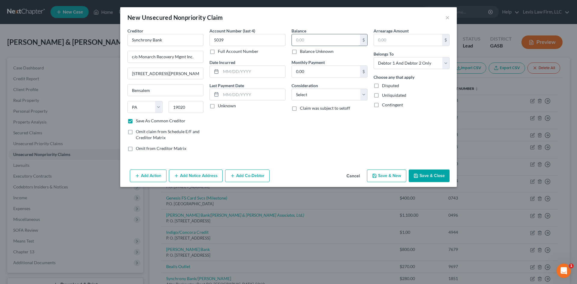
click at [328, 42] on input "text" at bounding box center [326, 39] width 68 height 11
type input "1,504.71"
drag, startPoint x: 326, startPoint y: 93, endPoint x: 320, endPoint y: 98, distance: 7.7
click at [326, 93] on select "Select Cable / Satellite Services Collection Agency Credit Card Debt Debt Couns…" at bounding box center [330, 95] width 76 height 12
select select "1"
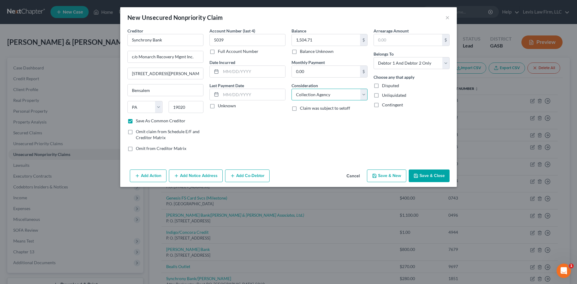
click at [292, 89] on select "Select Cable / Satellite Services Collection Agency Credit Card Debt Debt Couns…" at bounding box center [330, 95] width 76 height 12
click at [401, 64] on select "Select Debtor 1 Only Debtor 2 Only Debtor 1 And Debtor 2 Only At Least One Of T…" at bounding box center [412, 63] width 76 height 12
select select "1"
click at [374, 57] on select "Select Debtor 1 Only Debtor 2 Only Debtor 1 And Debtor 2 Only At Least One Of T…" at bounding box center [412, 63] width 76 height 12
click at [418, 176] on icon "button" at bounding box center [416, 175] width 5 height 5
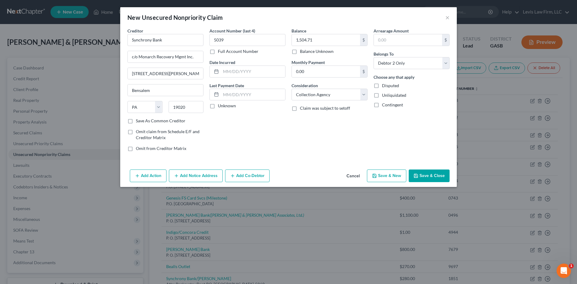
checkbox input "false"
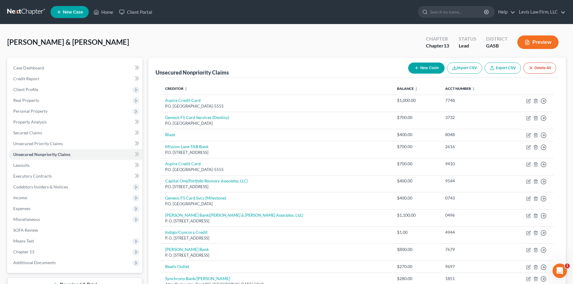
click at [432, 66] on button "New Claim" at bounding box center [426, 68] width 36 height 11
select select "2"
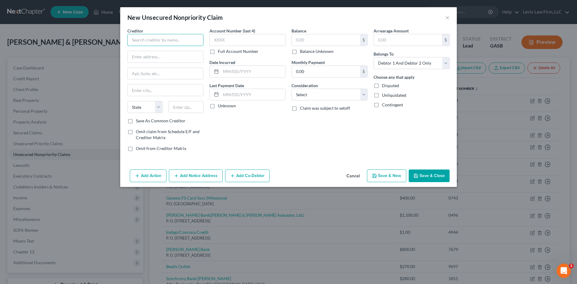
click at [144, 42] on input "text" at bounding box center [165, 40] width 76 height 12
click at [155, 38] on input "Avant" at bounding box center [165, 40] width 76 height 12
type input "Avant Card"
click at [160, 54] on div "[STREET_ADDRESS]" at bounding box center [163, 56] width 63 height 5
type input "[STREET_ADDRESS]"
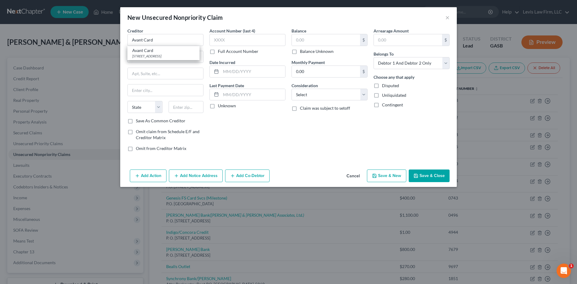
type input "Ste 900"
type input "[GEOGRAPHIC_DATA]"
select select "14"
type input "60654-1105"
click at [225, 41] on input "text" at bounding box center [248, 40] width 76 height 12
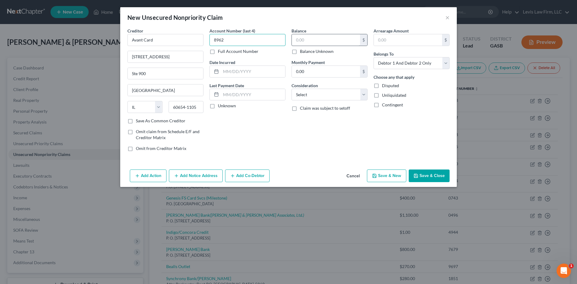
type input "8962"
click at [311, 41] on input "text" at bounding box center [326, 39] width 68 height 11
type input "714.87"
click at [334, 96] on select "Select Cable / Satellite Services Collection Agency Credit Card Debt Debt Couns…" at bounding box center [330, 95] width 76 height 12
select select "14"
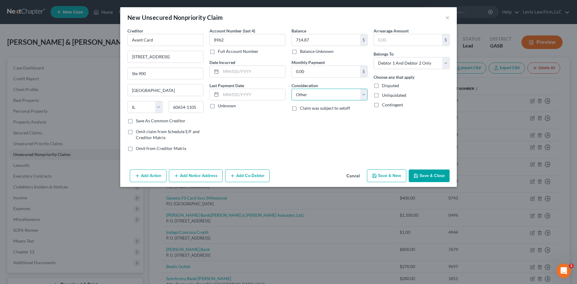
click at [292, 89] on select "Select Cable / Satellite Services Collection Agency Credit Card Debt Debt Couns…" at bounding box center [330, 95] width 76 height 12
click at [305, 115] on input "text" at bounding box center [329, 117] width 75 height 11
type input "Charged Off Account"
click at [382, 85] on label "Disputed" at bounding box center [390, 86] width 17 height 6
click at [384, 85] on input "Disputed" at bounding box center [386, 85] width 4 height 4
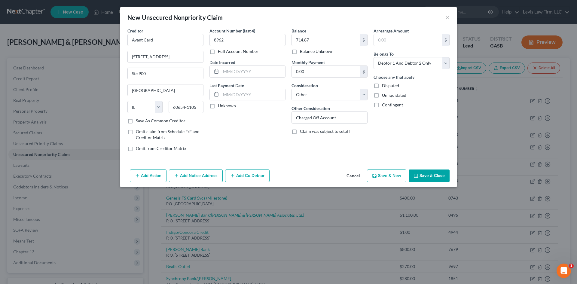
checkbox input "true"
click at [401, 60] on select "Select Debtor 1 Only Debtor 2 Only Debtor 1 And Debtor 2 Only At Least One Of T…" at bounding box center [412, 63] width 76 height 12
select select "1"
click at [374, 57] on select "Select Debtor 1 Only Debtor 2 Only Debtor 1 And Debtor 2 Only At Least One Of T…" at bounding box center [412, 63] width 76 height 12
click at [439, 179] on button "Save & Close" at bounding box center [429, 176] width 41 height 13
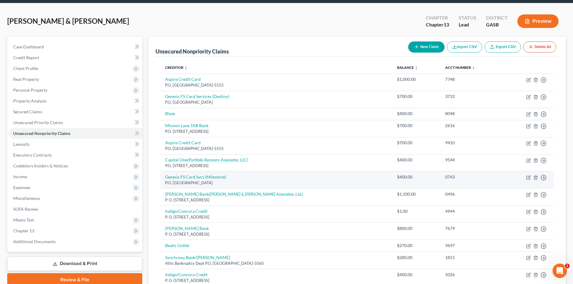
scroll to position [30, 0]
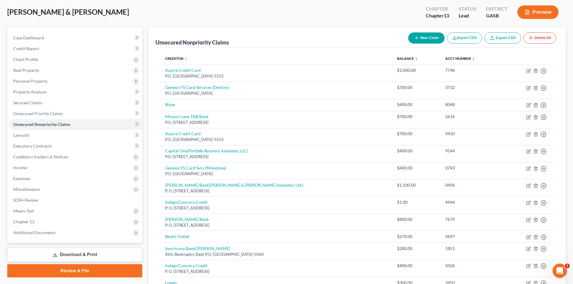
click at [424, 34] on button "New Claim" at bounding box center [426, 37] width 36 height 11
select select "2"
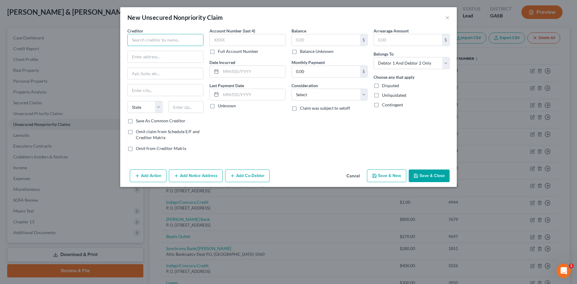
click at [145, 41] on input "text" at bounding box center [165, 40] width 76 height 12
type input "Figi's Companies - Gallery Inc."
type input "c/o Chase Receivables"
type input "P. O. Box 5209"
type input "Petaluma"
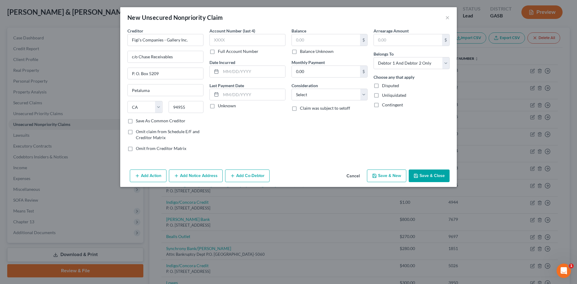
click at [136, 122] on label "Save As Common Creditor" at bounding box center [161, 121] width 50 height 6
click at [138, 122] on input "Save As Common Creditor" at bounding box center [140, 120] width 4 height 4
click at [240, 44] on input "text" at bounding box center [248, 40] width 76 height 12
click at [309, 41] on input "text" at bounding box center [326, 39] width 68 height 11
click at [326, 93] on select "Select Cable / Satellite Services Collection Agency Credit Card Debt Debt Couns…" at bounding box center [330, 95] width 76 height 12
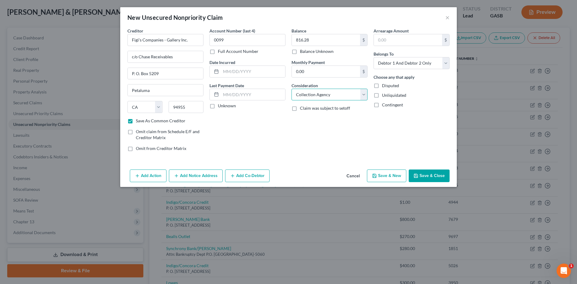
click at [292, 89] on select "Select Cable / Satellite Services Collection Agency Credit Card Debt Debt Couns…" at bounding box center [330, 95] width 76 height 12
click at [395, 61] on select "Select Debtor 1 Only Debtor 2 Only Debtor 1 And Debtor 2 Only At Least One Of T…" at bounding box center [412, 63] width 76 height 12
click at [374, 57] on select "Select Debtor 1 Only Debtor 2 Only Debtor 1 And Debtor 2 Only At Least One Of T…" at bounding box center [412, 63] width 76 height 12
click at [427, 179] on button "Save & Close" at bounding box center [429, 176] width 41 height 13
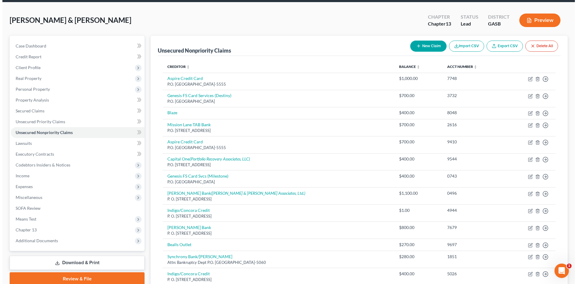
scroll to position [0, 0]
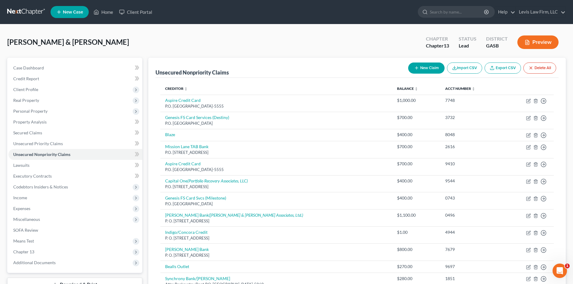
click at [432, 68] on button "New Claim" at bounding box center [426, 68] width 36 height 11
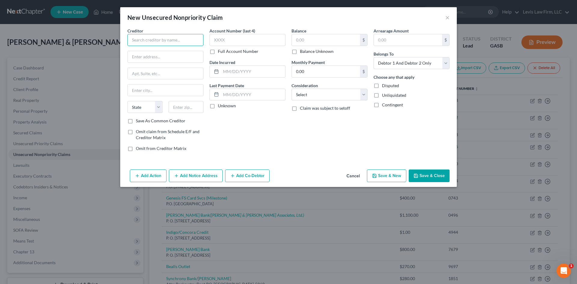
click at [166, 37] on input "text" at bounding box center [165, 40] width 76 height 12
click at [136, 121] on label "Save As Common Creditor" at bounding box center [161, 121] width 50 height 6
click at [138, 121] on input "Save As Common Creditor" at bounding box center [140, 120] width 4 height 4
click at [231, 39] on input "text" at bounding box center [248, 40] width 76 height 12
click at [253, 38] on input "text" at bounding box center [248, 40] width 76 height 12
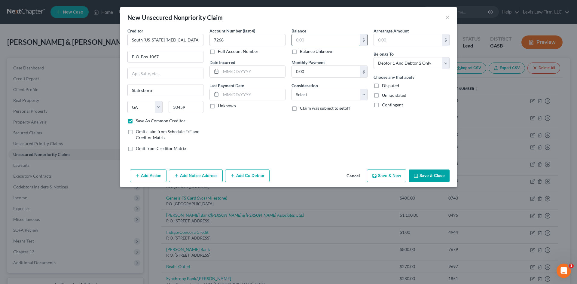
click at [310, 41] on input "text" at bounding box center [326, 39] width 68 height 11
click at [312, 95] on select "Select Cable / Satellite Services Collection Agency Credit Card Debt Debt Couns…" at bounding box center [330, 95] width 76 height 12
click at [292, 89] on select "Select Cable / Satellite Services Collection Agency Credit Card Debt Debt Couns…" at bounding box center [330, 95] width 76 height 12
click at [404, 63] on select "Select Debtor 1 Only Debtor 2 Only Debtor 1 And Debtor 2 Only At Least One Of T…" at bounding box center [412, 63] width 76 height 12
click at [374, 57] on select "Select Debtor 1 Only Debtor 2 Only Debtor 1 And Debtor 2 Only At Least One Of T…" at bounding box center [412, 63] width 76 height 12
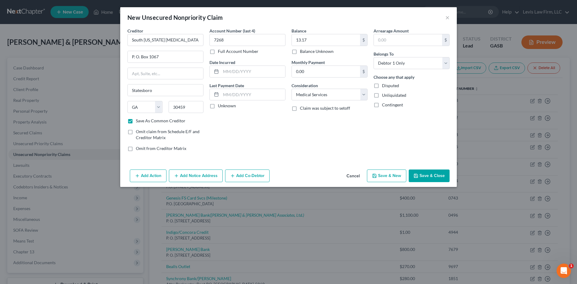
click at [392, 175] on button "Save & New" at bounding box center [386, 176] width 39 height 13
click at [149, 39] on input "text" at bounding box center [165, 40] width 76 height 12
click at [194, 41] on input "[GEOGRAPHIC_DATA][US_STATE]" at bounding box center [165, 40] width 76 height 12
drag, startPoint x: 135, startPoint y: 55, endPoint x: 134, endPoint y: 52, distance: 3.4
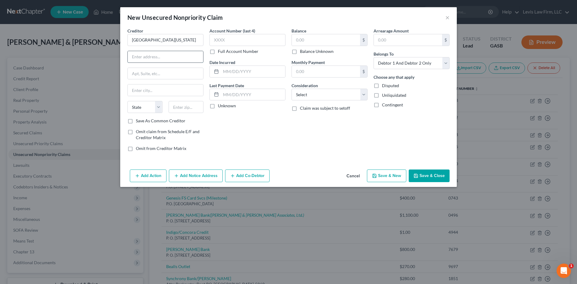
click at [135, 55] on input "text" at bounding box center [165, 56] width 75 height 11
click at [145, 89] on input "text" at bounding box center [165, 89] width 75 height 11
click at [136, 120] on label "Save As Common Creditor" at bounding box center [161, 121] width 50 height 6
click at [138, 120] on input "Save As Common Creditor" at bounding box center [140, 120] width 4 height 4
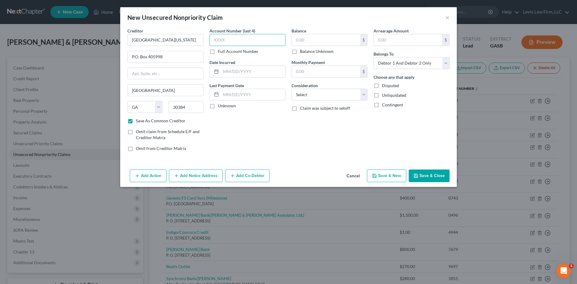
click at [221, 35] on input "text" at bounding box center [248, 40] width 76 height 12
click at [327, 41] on input "text" at bounding box center [326, 39] width 68 height 11
click at [422, 62] on select "Select Debtor 1 Only Debtor 2 Only Debtor 1 And Debtor 2 Only At Least One Of T…" at bounding box center [412, 63] width 76 height 12
click at [374, 57] on select "Select Debtor 1 Only Debtor 2 Only Debtor 1 And Debtor 2 Only At Least One Of T…" at bounding box center [412, 63] width 76 height 12
click at [332, 97] on select "Select Cable / Satellite Services Collection Agency Credit Card Debt Debt Couns…" at bounding box center [330, 95] width 76 height 12
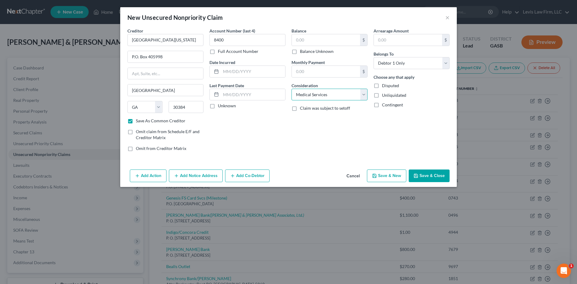
click at [292, 89] on select "Select Cable / Satellite Services Collection Agency Credit Card Debt Debt Couns…" at bounding box center [330, 95] width 76 height 12
click at [297, 147] on div "Balance $ Balance Unknown Balance Undetermined $ Balance Unknown Monthly Paymen…" at bounding box center [330, 92] width 82 height 129
click at [200, 173] on button "Add Notice Address" at bounding box center [196, 176] width 54 height 13
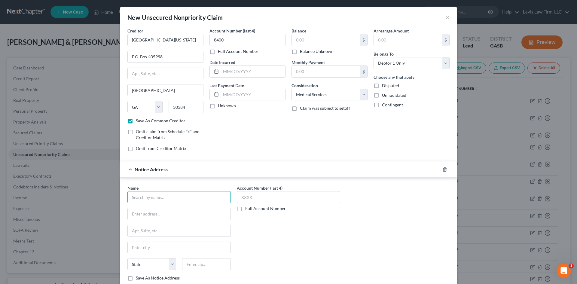
click at [162, 194] on input "text" at bounding box center [178, 197] width 103 height 12
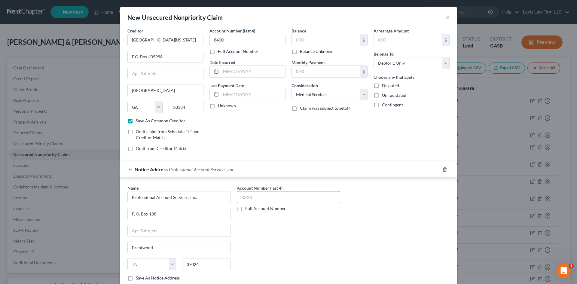
click at [254, 195] on input "text" at bounding box center [288, 197] width 103 height 12
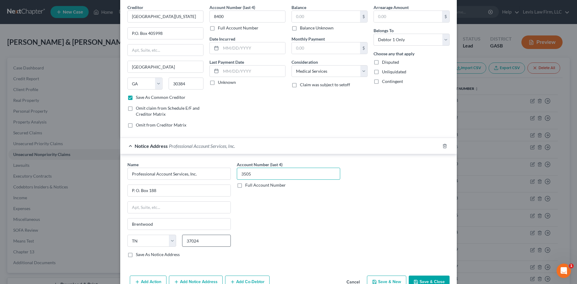
scroll to position [30, 0]
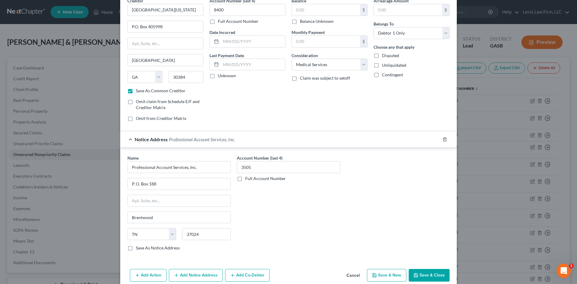
click at [136, 248] on label "Save As Notice Address" at bounding box center [158, 248] width 44 height 6
click at [138, 248] on input "Save As Notice Address" at bounding box center [140, 247] width 4 height 4
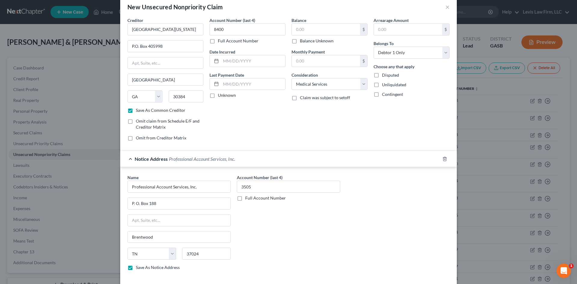
scroll to position [0, 0]
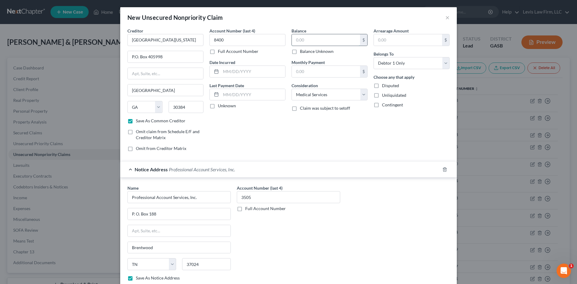
click at [308, 41] on input "text" at bounding box center [326, 39] width 68 height 11
